Goal: Transaction & Acquisition: Purchase product/service

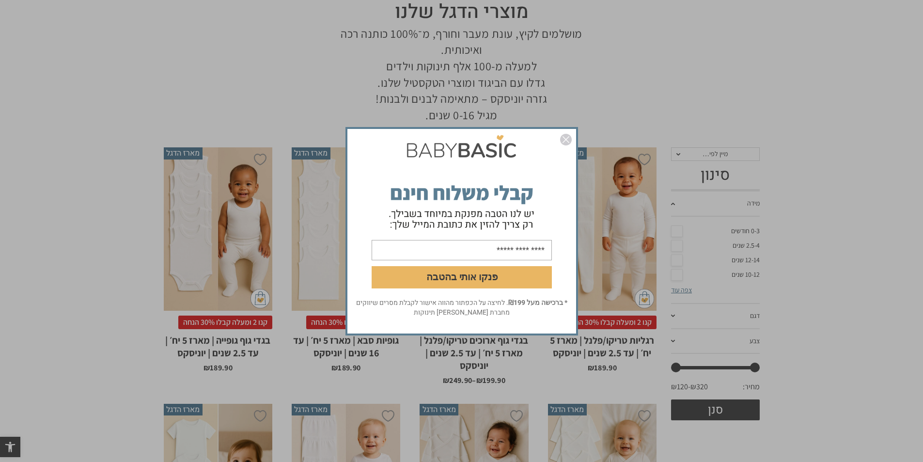
click at [457, 251] on input "email" at bounding box center [462, 249] width 180 height 20
type input "**********"
click at [480, 283] on button "פנקו אותי בהטבה" at bounding box center [462, 277] width 180 height 22
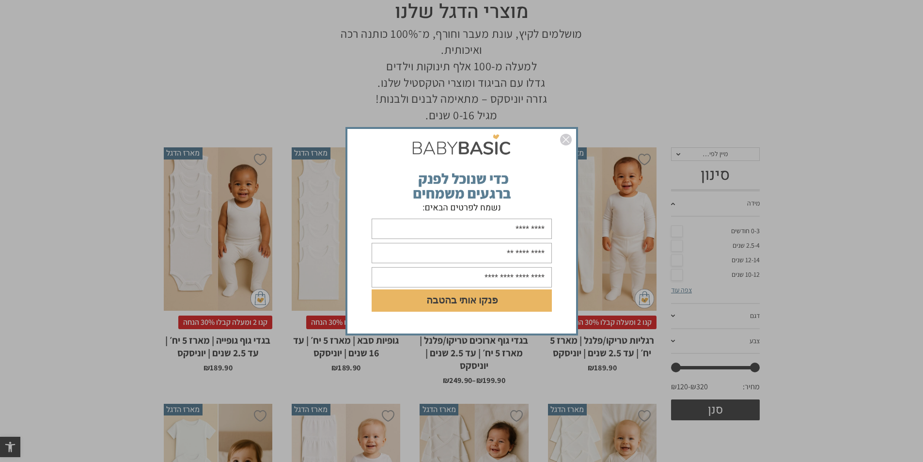
click at [488, 225] on input "text" at bounding box center [462, 229] width 180 height 20
type input "*"
type input "**********"
click at [490, 255] on input "text" at bounding box center [462, 253] width 180 height 20
type input "**********"
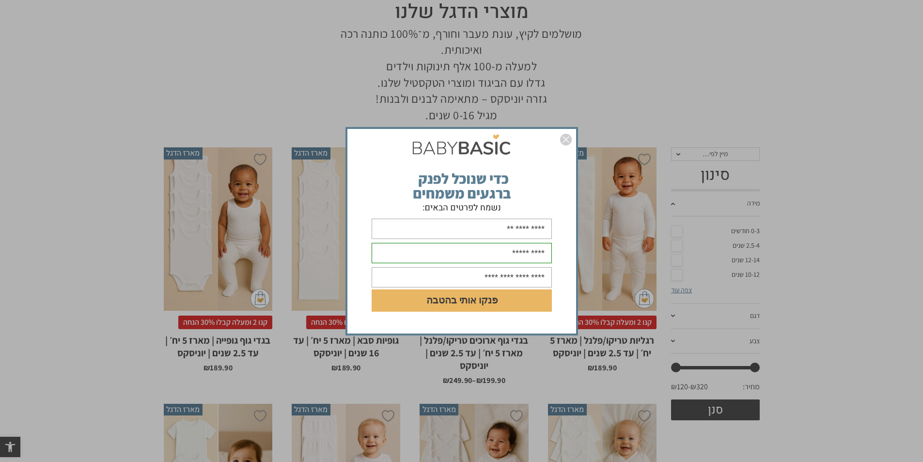
click at [502, 281] on input "text" at bounding box center [462, 277] width 180 height 20
click at [486, 297] on button "פנקו אותי בהטבה" at bounding box center [462, 300] width 180 height 22
type input "**********"
click at [486, 302] on button "פנקו אותי בהטבה" at bounding box center [462, 300] width 180 height 22
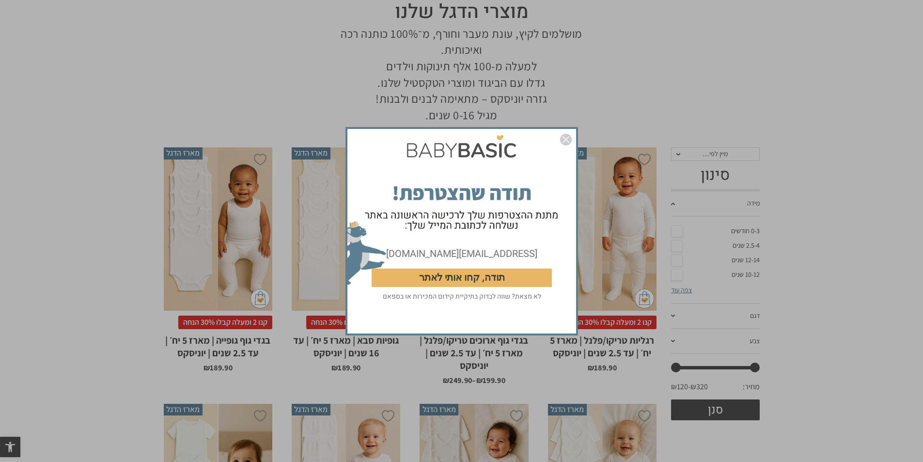
click at [460, 280] on button "תודה, קחו אותי לאתר" at bounding box center [462, 277] width 180 height 18
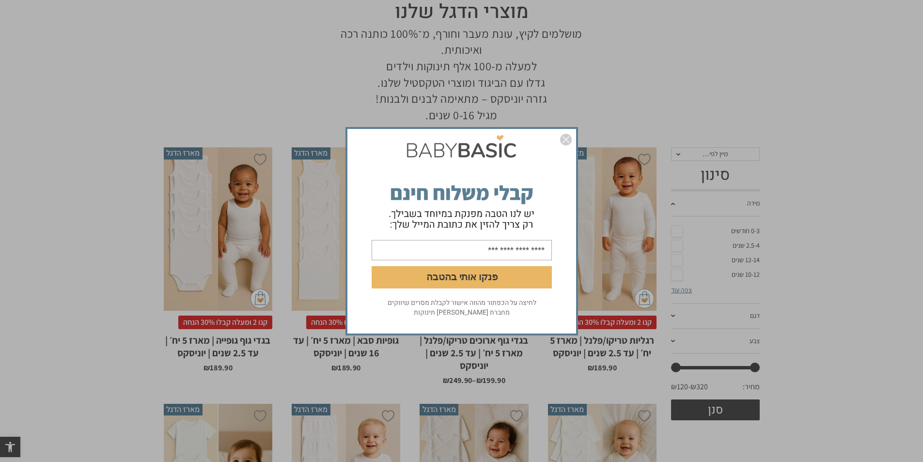
click at [475, 277] on button "פנקו אותי בהטבה" at bounding box center [462, 277] width 180 height 22
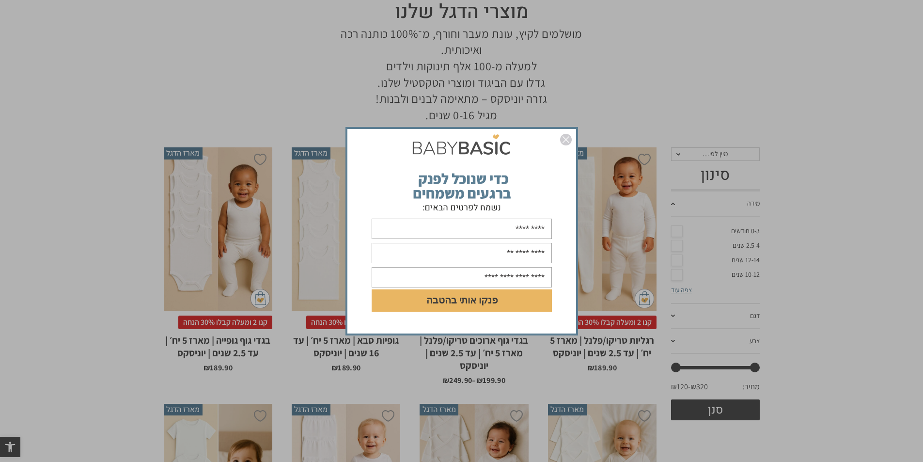
click at [567, 139] on img "סגור" at bounding box center [566, 140] width 12 height 12
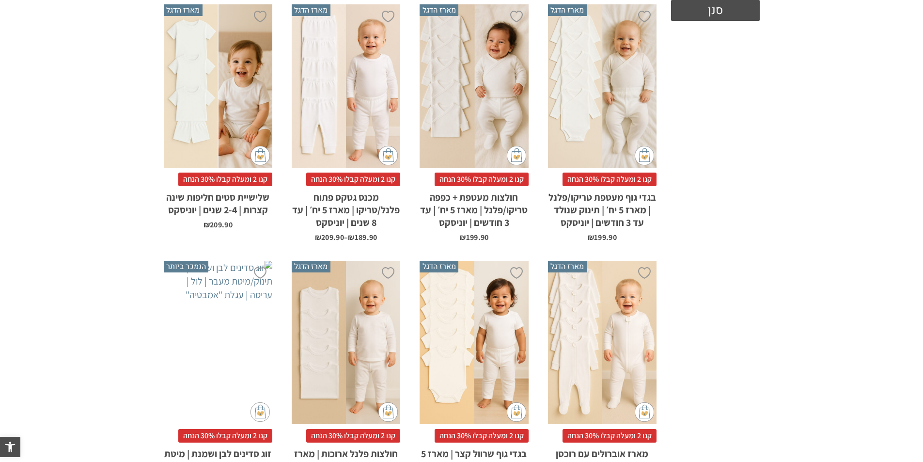
scroll to position [597, 0]
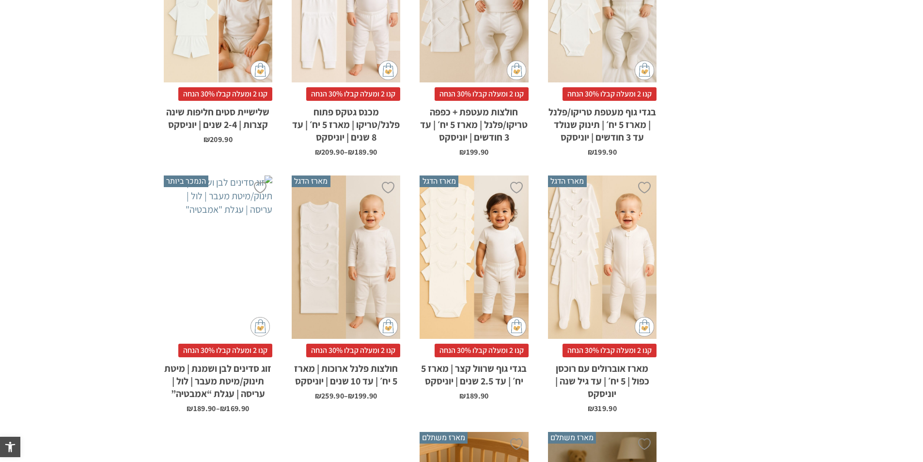
click at [342, 244] on div "x בחירת מידה 12-18m 18-24m 24-30m 2-5-4-שנים 4-6y 6-8-שנים 8-10y" at bounding box center [346, 256] width 109 height 163
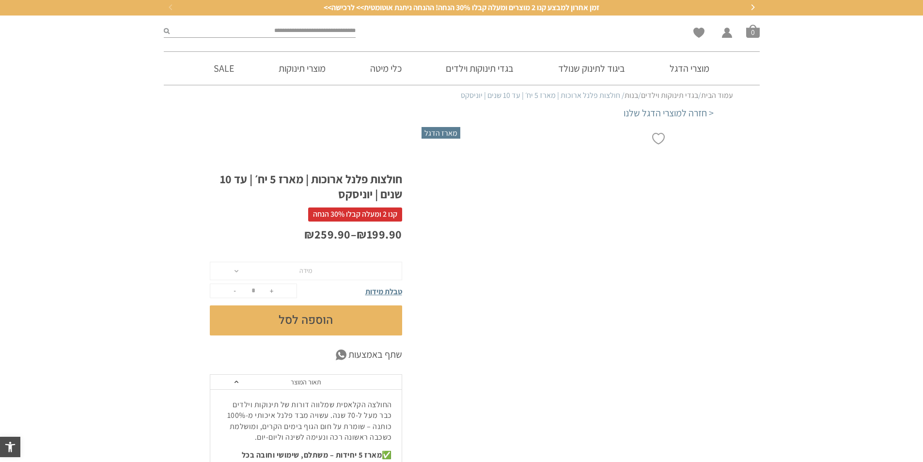
click at [374, 268] on span "מידה" at bounding box center [306, 271] width 192 height 18
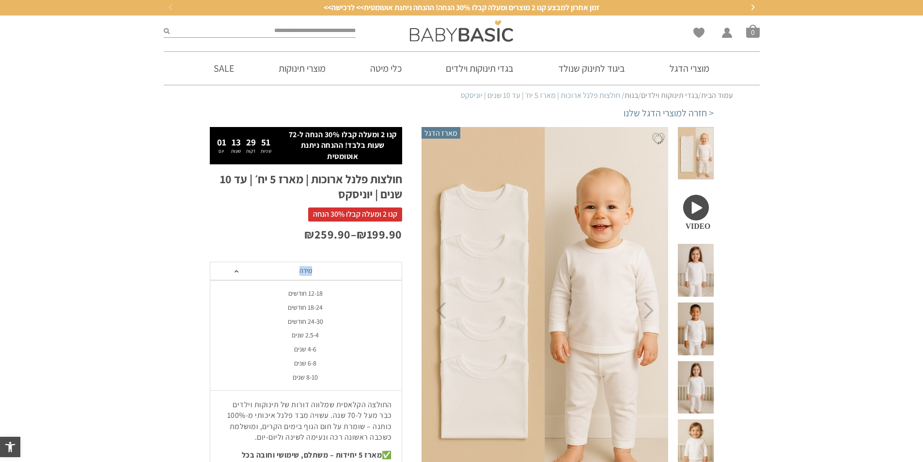
click at [237, 271] on span "מידה" at bounding box center [306, 271] width 192 height 18
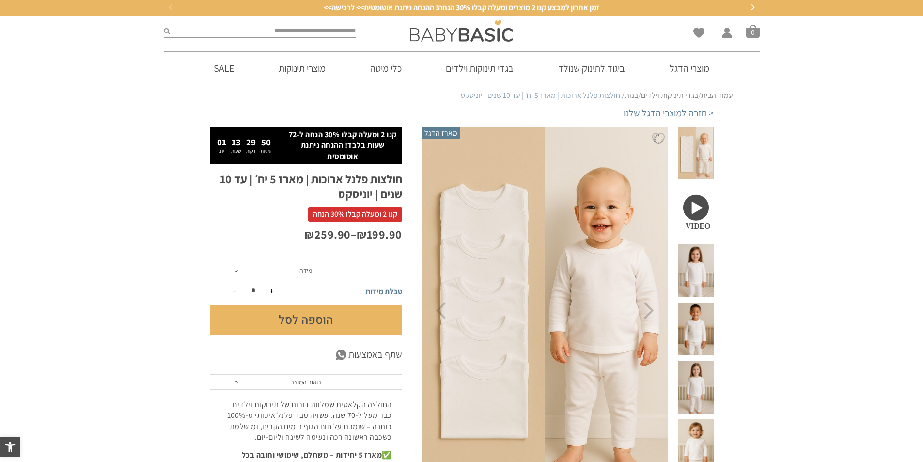
click at [389, 291] on span "טבלת מידות" at bounding box center [383, 291] width 37 height 10
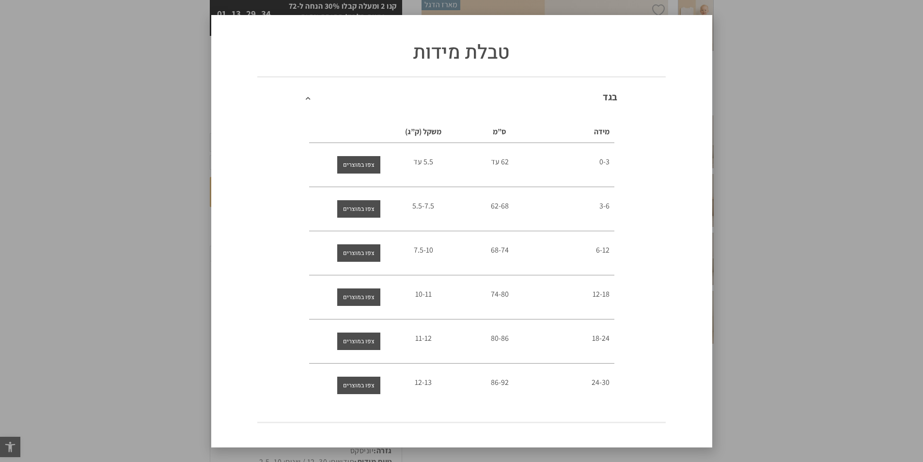
scroll to position [145, 0]
click at [362, 386] on span "צפו במוצרים" at bounding box center [359, 385] width 32 height 17
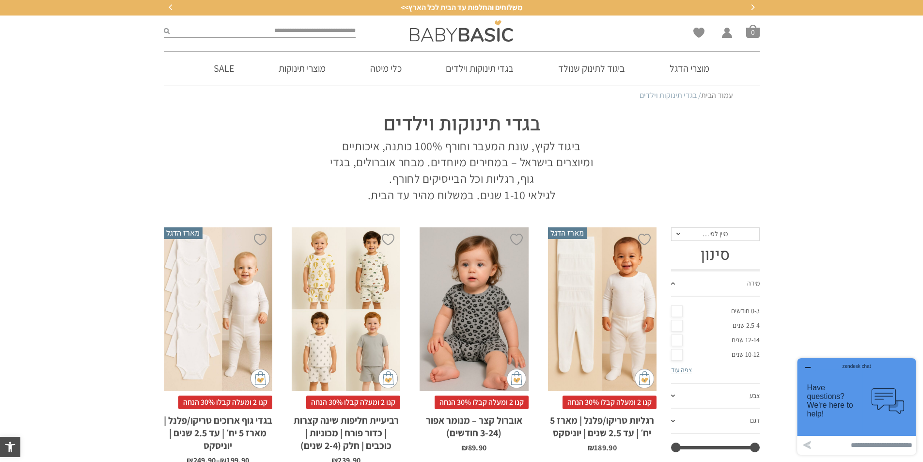
click at [720, 280] on link "מידה" at bounding box center [715, 283] width 89 height 25
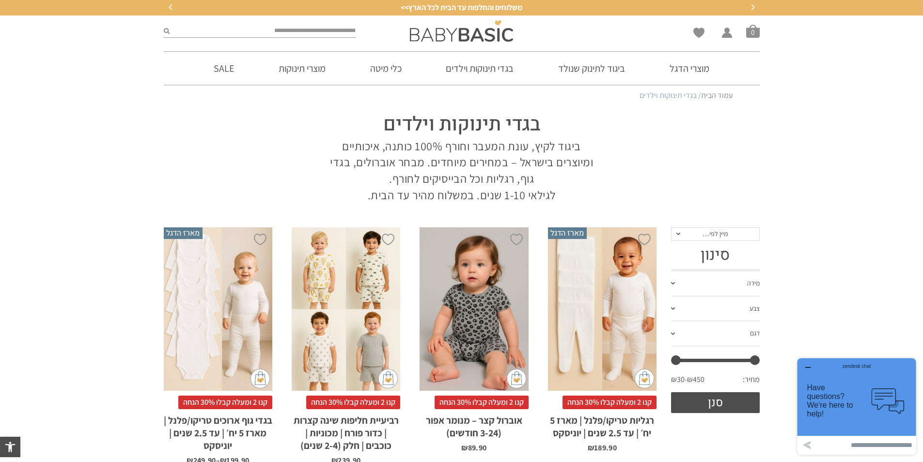
click at [720, 280] on link "מידה" at bounding box center [715, 283] width 89 height 25
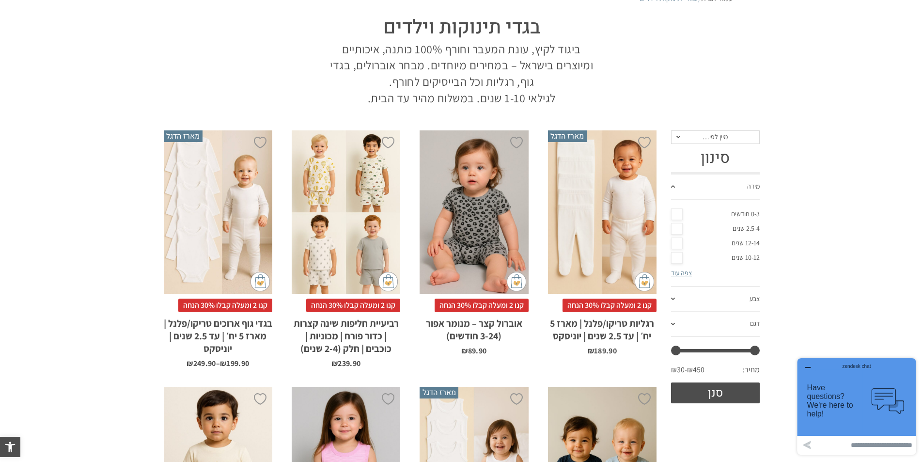
scroll to position [145, 0]
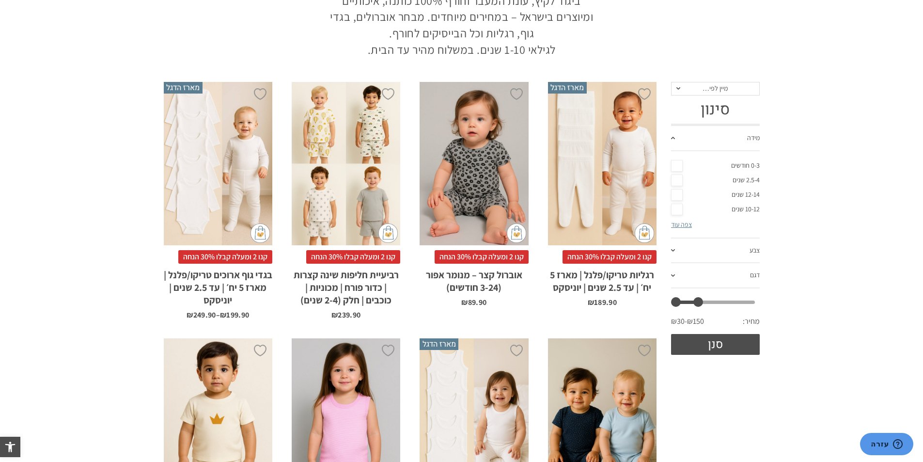
drag, startPoint x: 756, startPoint y: 301, endPoint x: 700, endPoint y: 306, distance: 56.0
click at [700, 306] on span at bounding box center [699, 302] width 10 height 10
click at [706, 347] on button "סנן" at bounding box center [715, 344] width 89 height 21
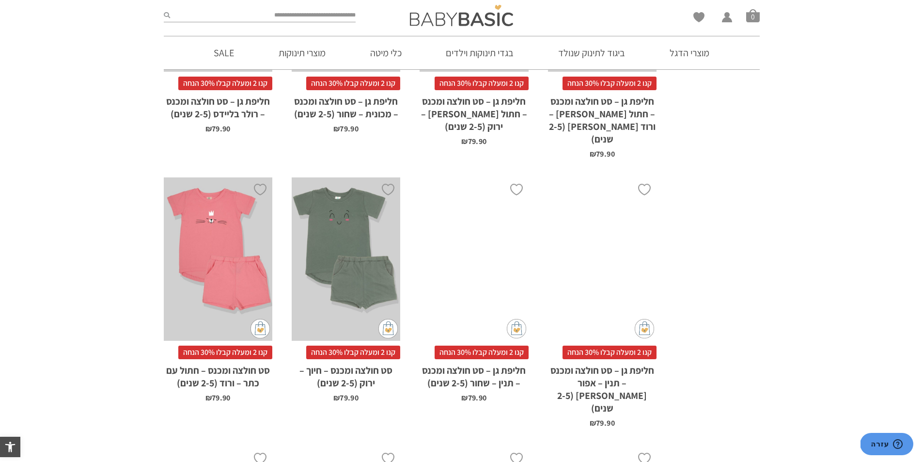
scroll to position [2617, 0]
